Goal: Check status: Check status

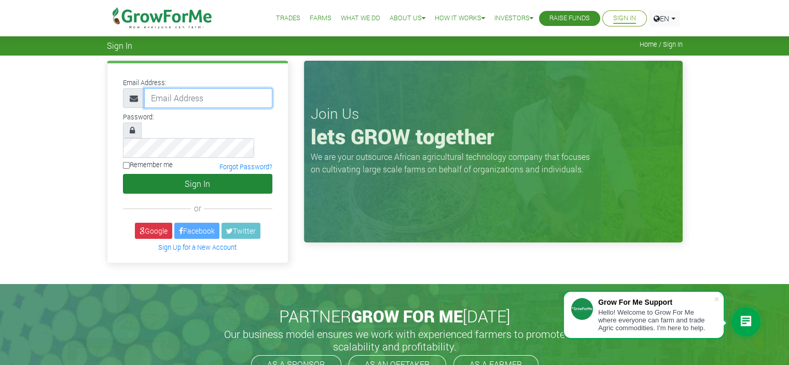
type input "jadapsy007@gmail.com"
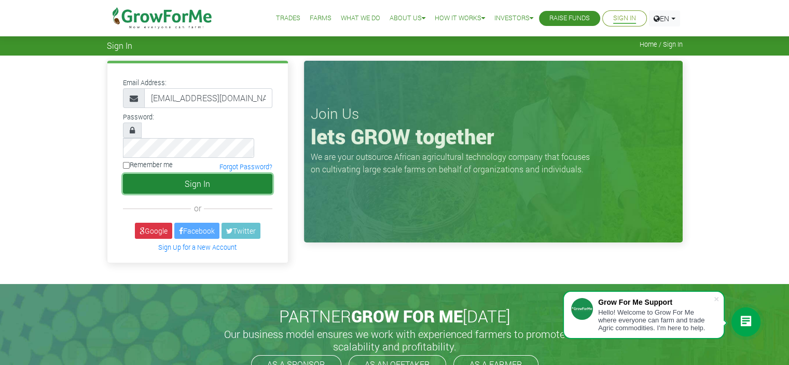
click at [193, 157] on button "Sign In" at bounding box center [197, 184] width 149 height 20
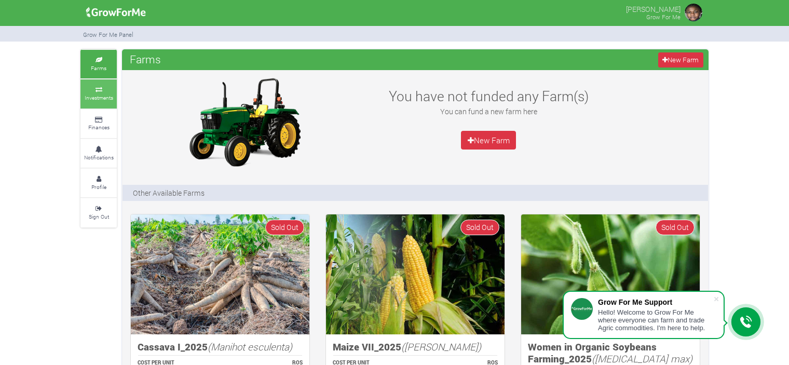
click at [100, 96] on small "Investments" at bounding box center [99, 97] width 29 height 7
